Goal: Transaction & Acquisition: Purchase product/service

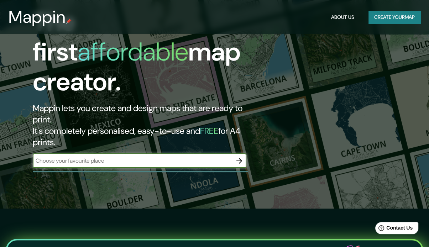
scroll to position [36, 0]
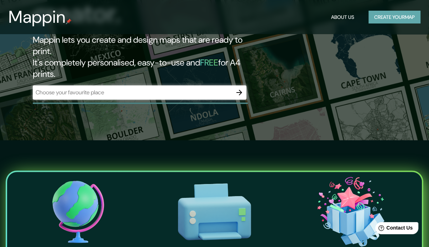
click at [368, 19] on button "Create your map" at bounding box center [394, 17] width 52 height 13
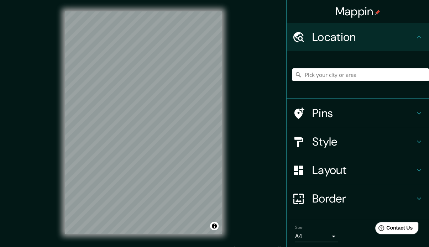
click at [305, 82] on div at bounding box center [360, 75] width 137 height 36
click at [307, 78] on input "Pick your city or area" at bounding box center [360, 74] width 137 height 13
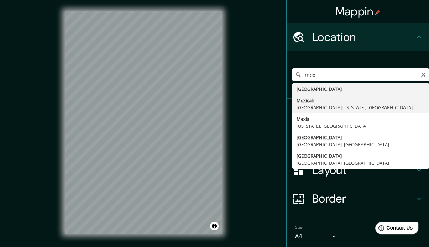
type input "Mexicali, Baja California, México"
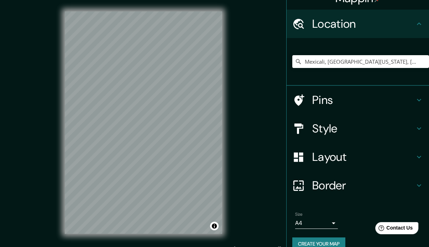
scroll to position [25, 0]
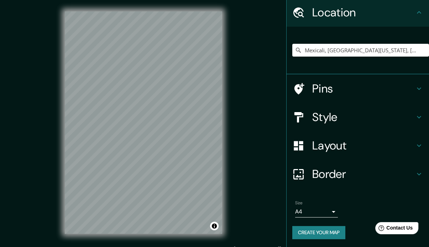
click at [338, 114] on h4 "Style" at bounding box center [363, 117] width 102 height 14
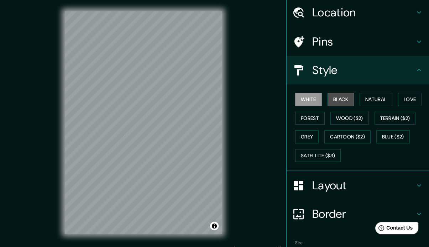
click at [335, 100] on button "Black" at bounding box center [340, 99] width 27 height 13
click at [315, 105] on button "White" at bounding box center [308, 99] width 27 height 13
click at [309, 116] on button "Forest" at bounding box center [310, 118] width 30 height 13
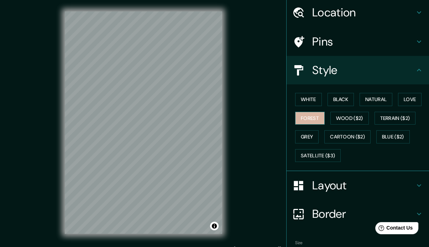
click at [304, 122] on button "Forest" at bounding box center [310, 118] width 30 height 13
click at [307, 132] on button "Grey" at bounding box center [306, 136] width 23 height 13
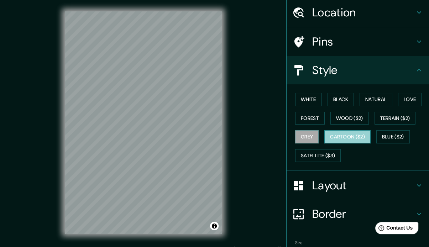
click at [341, 135] on button "Cartoon ($2)" at bounding box center [347, 136] width 46 height 13
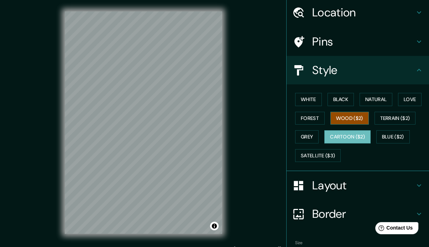
click at [354, 117] on button "Wood ($2)" at bounding box center [349, 118] width 38 height 13
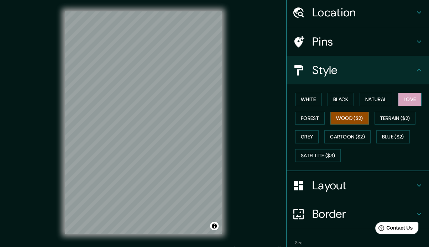
click at [402, 101] on button "Love" at bounding box center [409, 99] width 23 height 13
click at [300, 134] on button "Grey" at bounding box center [306, 136] width 23 height 13
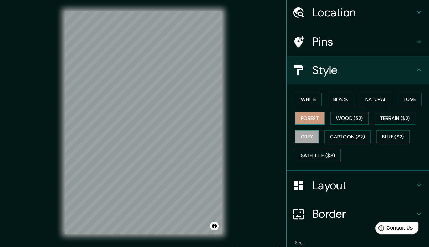
click at [302, 123] on button "Forest" at bounding box center [310, 118] width 30 height 13
click at [305, 102] on button "White" at bounding box center [308, 99] width 27 height 13
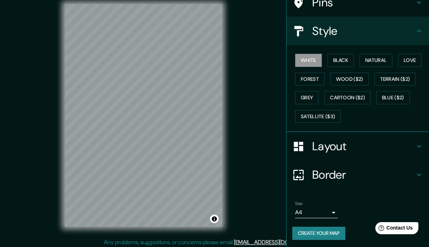
scroll to position [9, 0]
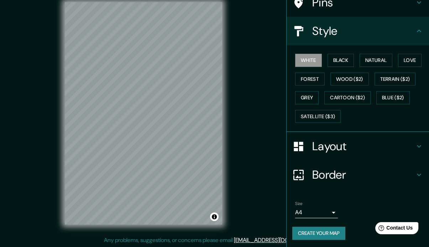
click at [346, 151] on h4 "Layout" at bounding box center [363, 146] width 102 height 14
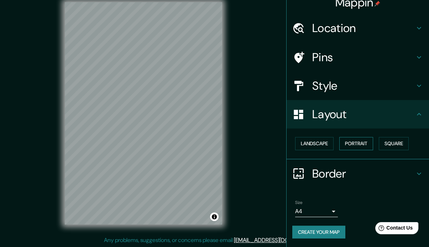
scroll to position [8, 0]
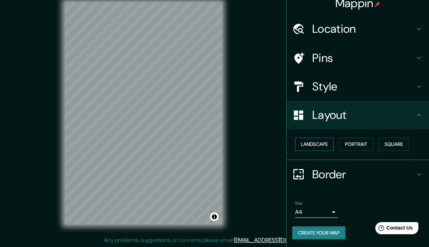
click at [313, 146] on button "Landscape" at bounding box center [314, 144] width 38 height 13
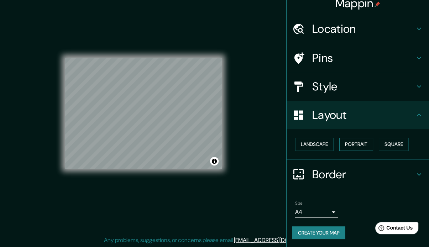
click at [342, 142] on button "Portrait" at bounding box center [356, 144] width 34 height 13
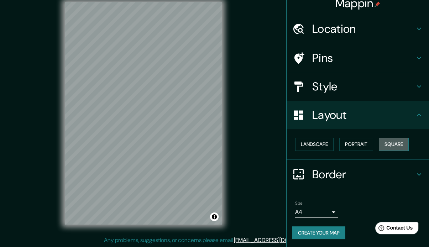
click at [387, 143] on button "Square" at bounding box center [394, 144] width 30 height 13
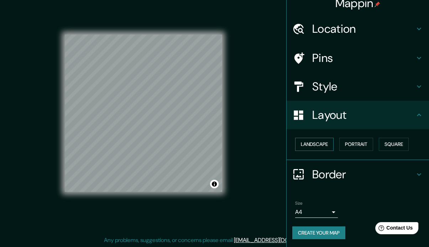
click at [316, 143] on button "Landscape" at bounding box center [314, 144] width 38 height 13
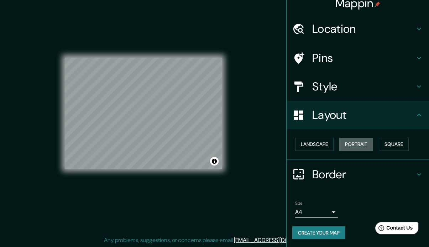
click at [357, 146] on button "Portrait" at bounding box center [356, 144] width 34 height 13
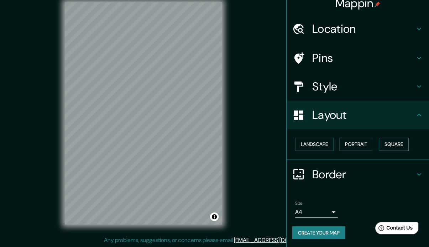
click at [383, 144] on button "Square" at bounding box center [394, 144] width 30 height 13
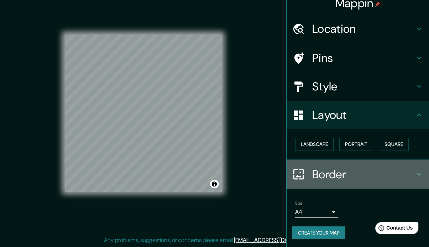
click at [349, 170] on h4 "Border" at bounding box center [363, 174] width 102 height 14
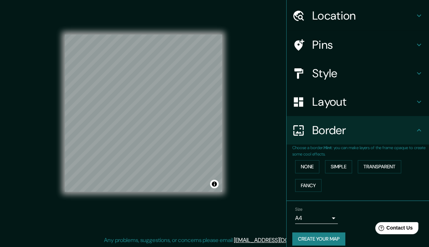
scroll to position [27, 0]
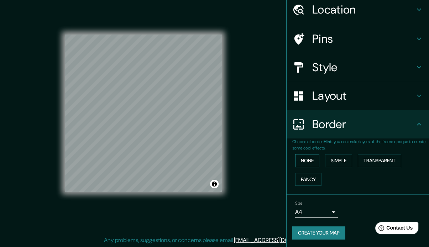
click at [309, 161] on button "None" at bounding box center [307, 160] width 24 height 13
click at [326, 161] on button "Simple" at bounding box center [338, 160] width 27 height 13
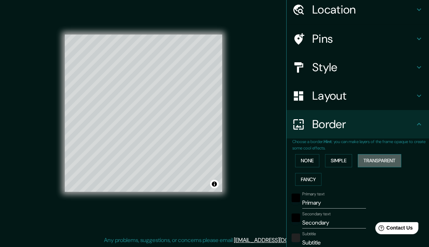
click at [363, 161] on button "Transparent" at bounding box center [379, 160] width 43 height 13
click at [302, 177] on button "Fancy" at bounding box center [308, 179] width 26 height 13
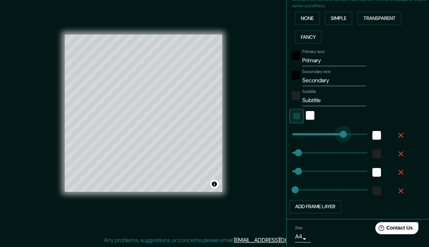
type input "72"
drag, startPoint x: 316, startPoint y: 134, endPoint x: 299, endPoint y: 135, distance: 17.1
type input "35"
type input "18"
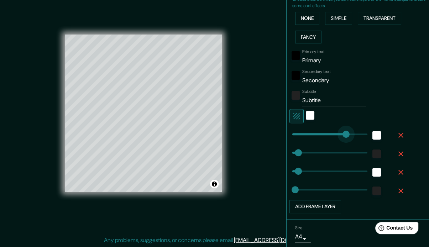
type input "332"
drag, startPoint x: 299, startPoint y: 135, endPoint x: 343, endPoint y: 135, distance: 44.1
type input "35"
type input "18"
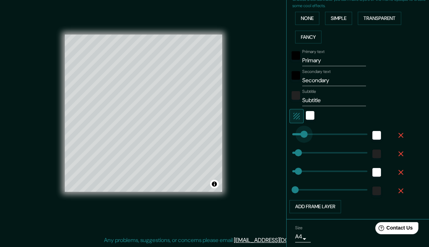
type input "39"
drag, startPoint x: 338, startPoint y: 134, endPoint x: 293, endPoint y: 139, distance: 45.4
type input "35"
type input "18"
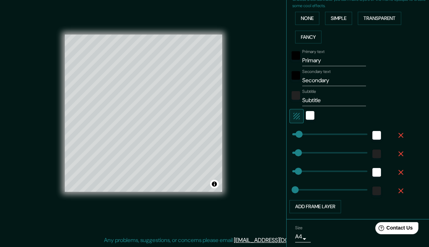
type input "91"
drag, startPoint x: 295, startPoint y: 136, endPoint x: 302, endPoint y: 137, distance: 7.8
type input "35"
type input "18"
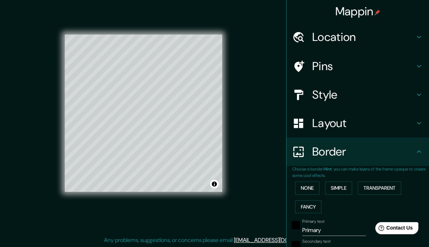
scroll to position [0, 0]
click at [346, 68] on h4 "Pins" at bounding box center [363, 66] width 102 height 14
type input "35"
type input "18"
